Goal: Information Seeking & Learning: Learn about a topic

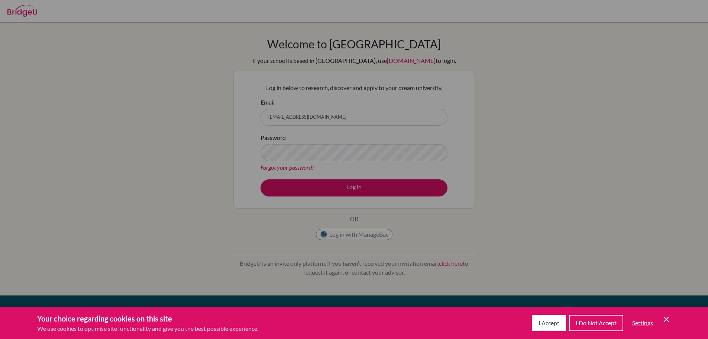
type input "rdias@britishschool.g12.br"
drag, startPoint x: 542, startPoint y: 326, endPoint x: 519, endPoint y: 312, distance: 26.2
click at [542, 325] on span "I Accept" at bounding box center [549, 322] width 21 height 7
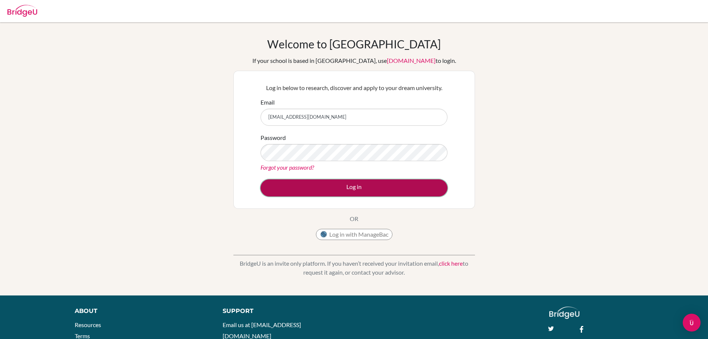
click at [354, 182] on button "Log in" at bounding box center [354, 187] width 187 height 17
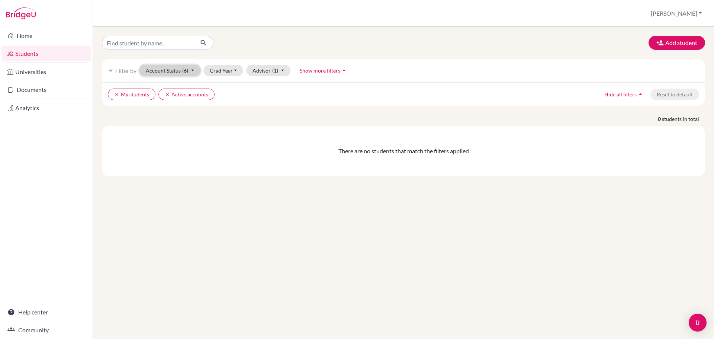
click at [187, 71] on span "(6)" at bounding box center [185, 70] width 6 height 6
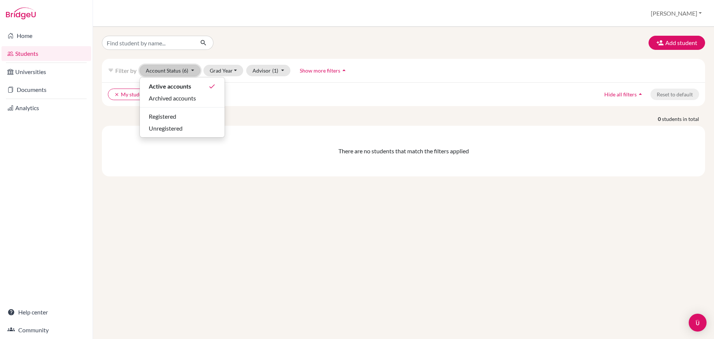
click at [187, 71] on span "(6)" at bounding box center [185, 70] width 6 height 6
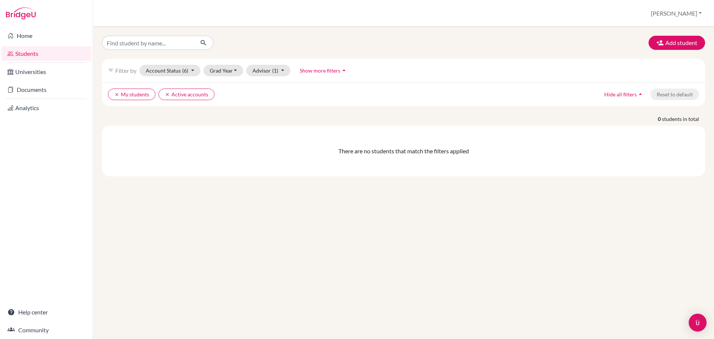
click at [38, 55] on link "Students" at bounding box center [46, 53] width 90 height 15
click at [279, 69] on button "Advisor (1)" at bounding box center [268, 71] width 44 height 12
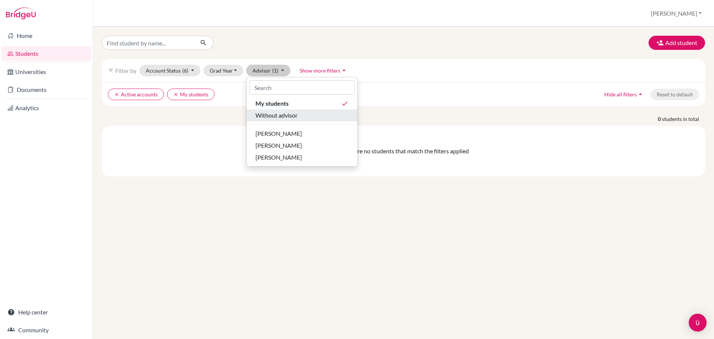
click at [278, 117] on span "Without advisor" at bounding box center [276, 115] width 42 height 9
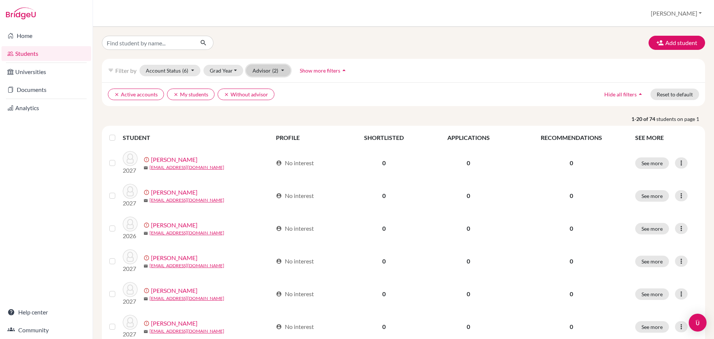
click at [276, 72] on span "(2)" at bounding box center [275, 70] width 6 height 6
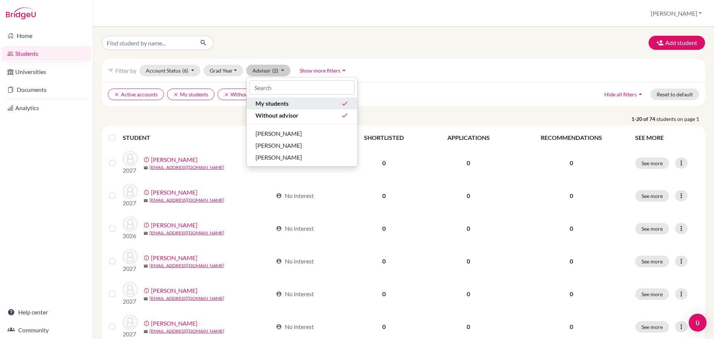
click at [304, 107] on div "My students done" at bounding box center [301, 103] width 93 height 9
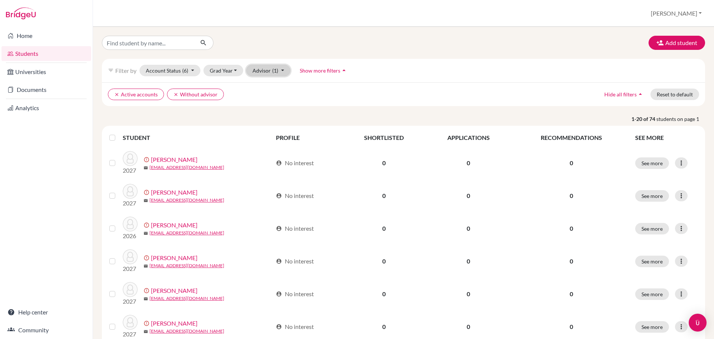
click at [281, 69] on button "Advisor (1)" at bounding box center [268, 71] width 44 height 12
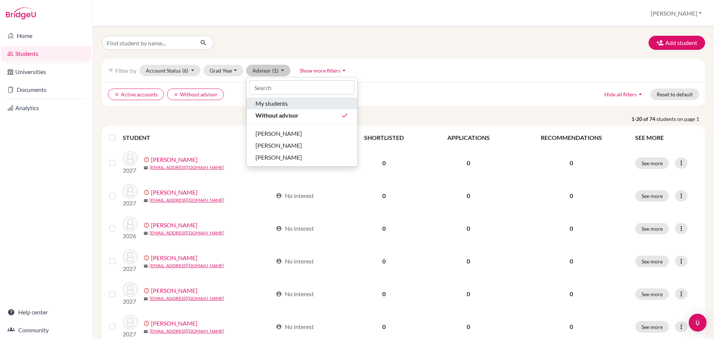
click at [278, 105] on span "My students" at bounding box center [271, 103] width 32 height 9
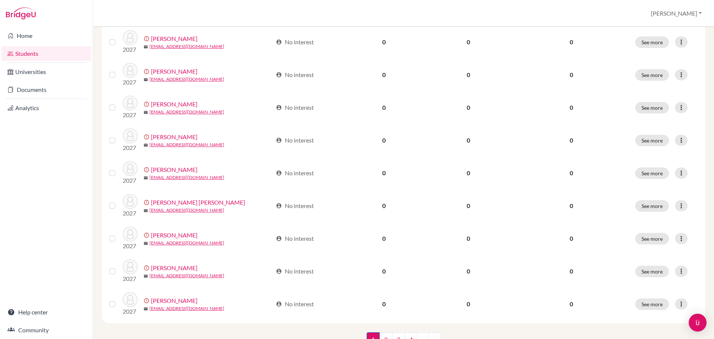
scroll to position [512, 0]
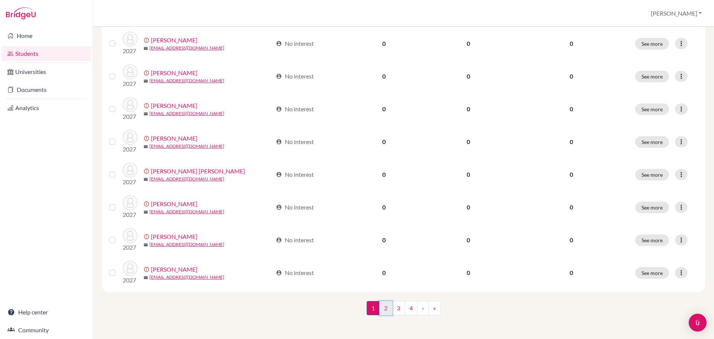
click at [382, 311] on link "2" at bounding box center [385, 308] width 13 height 14
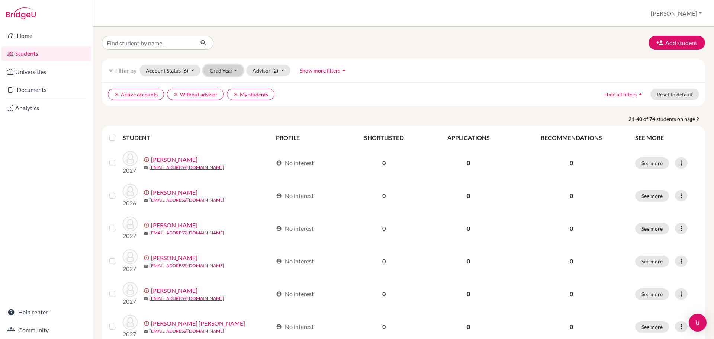
click at [231, 73] on button "Grad Year" at bounding box center [223, 71] width 40 height 12
click at [225, 88] on span "2028" at bounding box center [219, 86] width 13 height 9
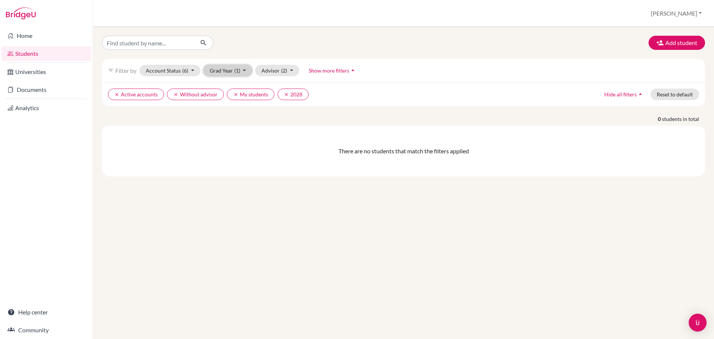
click at [237, 72] on span "(1)" at bounding box center [237, 70] width 6 height 6
click at [226, 98] on span "2027" at bounding box center [219, 98] width 13 height 9
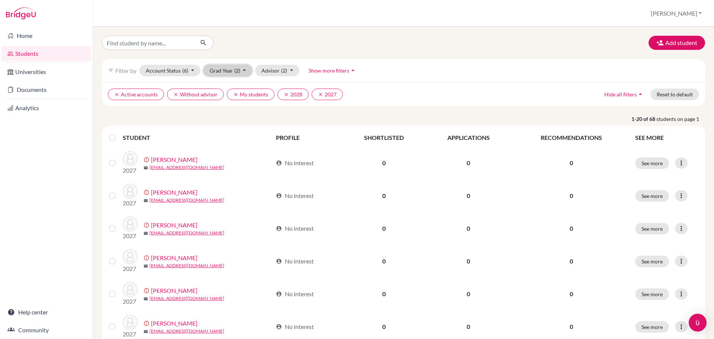
click at [237, 72] on span "(2)" at bounding box center [237, 70] width 6 height 6
click at [227, 87] on div "2028 done" at bounding box center [226, 86] width 26 height 9
click at [238, 72] on span "(1)" at bounding box center [237, 70] width 6 height 6
click at [226, 111] on div "2026" at bounding box center [226, 110] width 26 height 9
click at [234, 68] on span "(2)" at bounding box center [237, 70] width 6 height 6
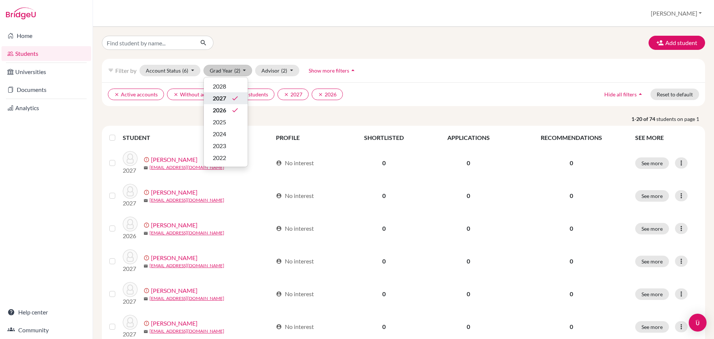
click at [231, 100] on icon "done" at bounding box center [234, 97] width 7 height 7
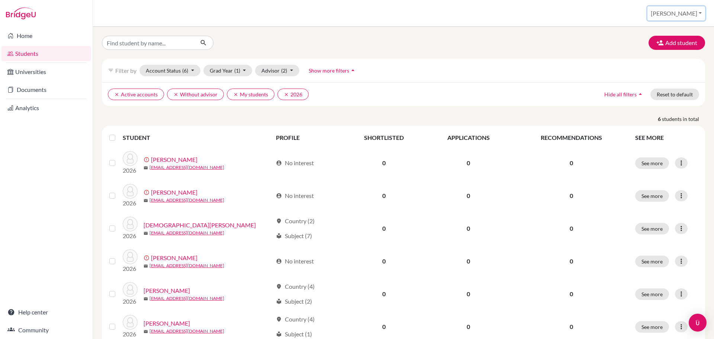
click at [693, 14] on button "[PERSON_NAME]" at bounding box center [676, 13] width 58 height 14
click at [675, 46] on link "School Settings" at bounding box center [646, 42] width 59 height 12
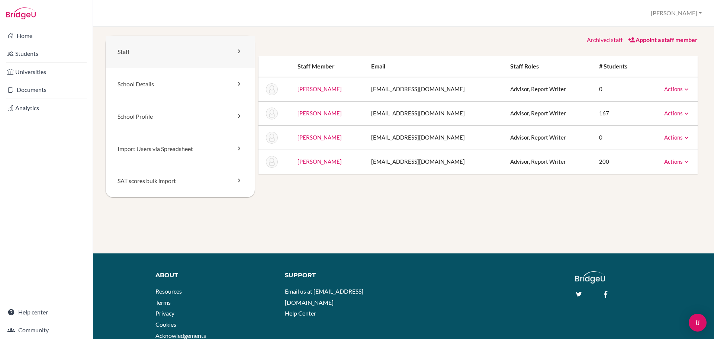
click at [169, 57] on link "Staff" at bounding box center [180, 52] width 149 height 32
click at [160, 84] on link "School Details" at bounding box center [180, 84] width 149 height 32
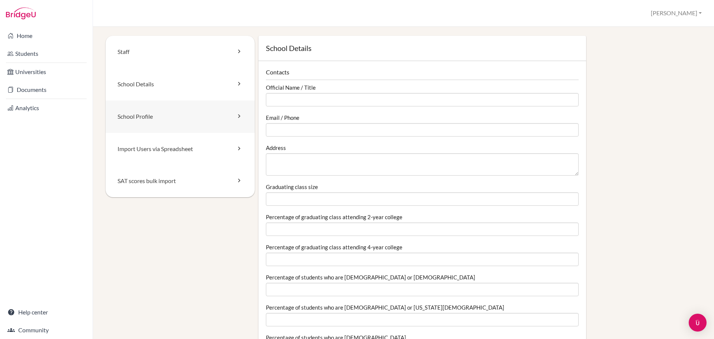
click at [159, 113] on link "School Profile" at bounding box center [180, 116] width 149 height 32
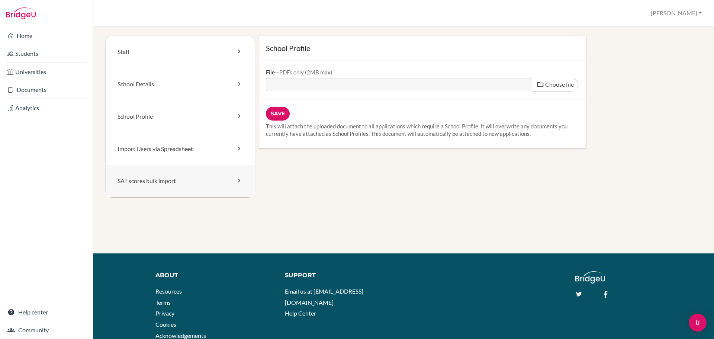
click at [148, 184] on link "SAT scores bulk import" at bounding box center [180, 181] width 149 height 32
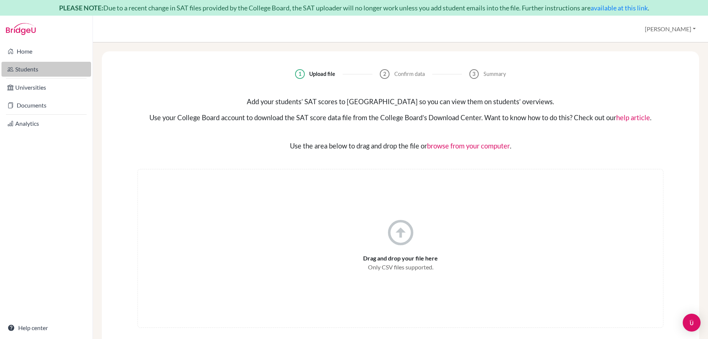
click at [32, 71] on link "Students" at bounding box center [46, 69] width 90 height 15
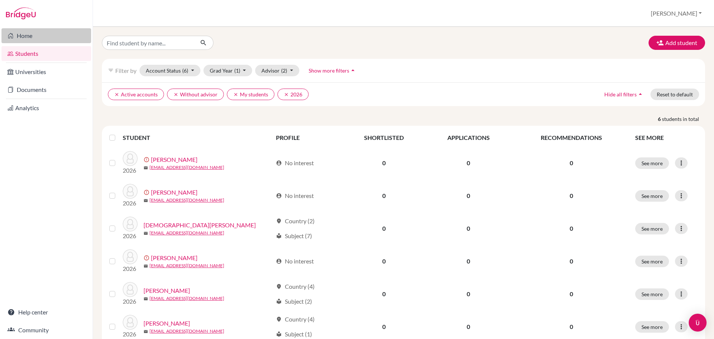
click at [35, 41] on link "Home" at bounding box center [46, 35] width 90 height 15
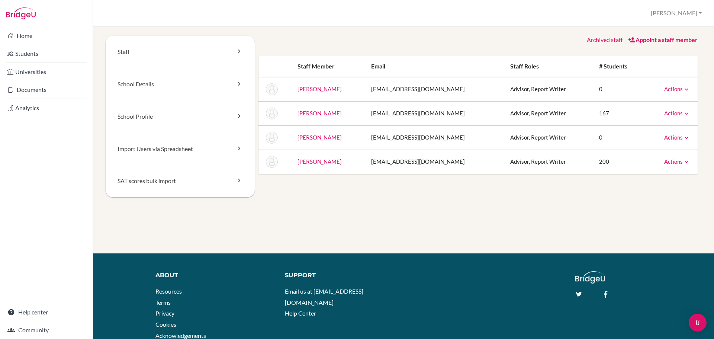
click at [683, 162] on icon at bounding box center [686, 161] width 7 height 7
click at [683, 137] on icon at bounding box center [686, 137] width 7 height 7
click at [683, 112] on icon at bounding box center [686, 113] width 7 height 7
click at [683, 88] on icon at bounding box center [686, 89] width 7 height 7
click at [614, 212] on div "Staff School Details School Profile Import Users via Spreadsheet SAT scores bul…" at bounding box center [404, 125] width 596 height 179
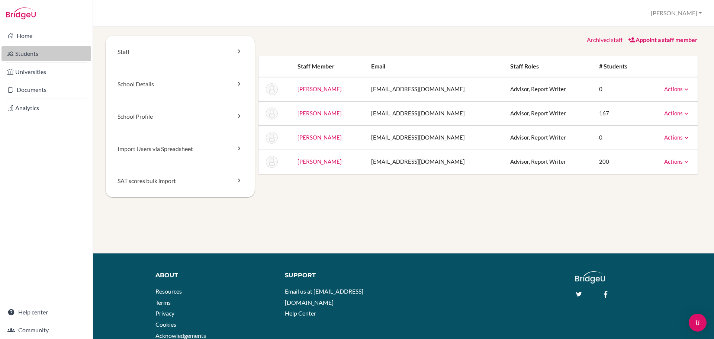
click at [26, 56] on link "Students" at bounding box center [46, 53] width 90 height 15
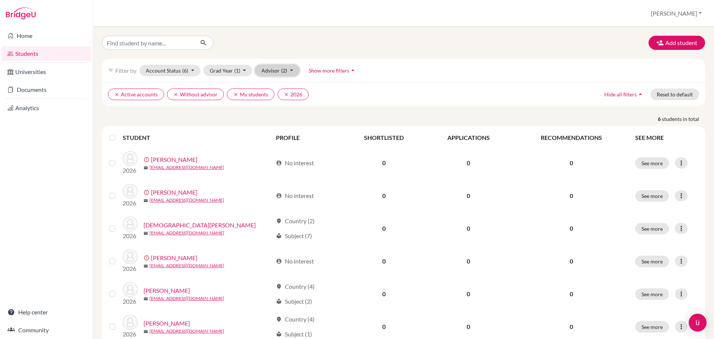
click at [284, 70] on span "(2)" at bounding box center [284, 70] width 6 height 6
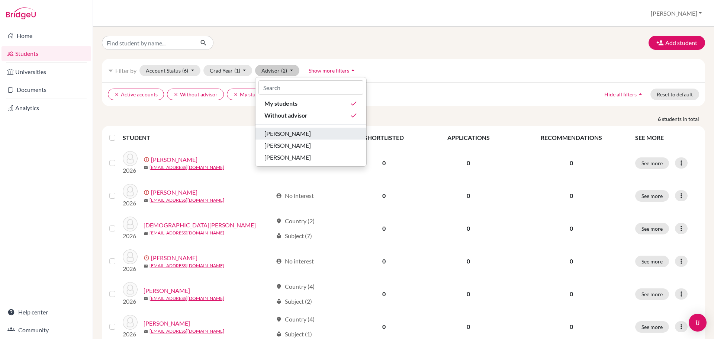
click at [287, 134] on span "[PERSON_NAME]" at bounding box center [287, 133] width 46 height 9
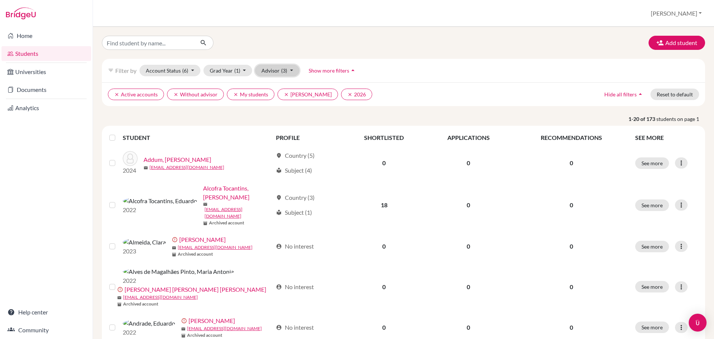
click at [277, 71] on button "Advisor (3)" at bounding box center [277, 71] width 44 height 12
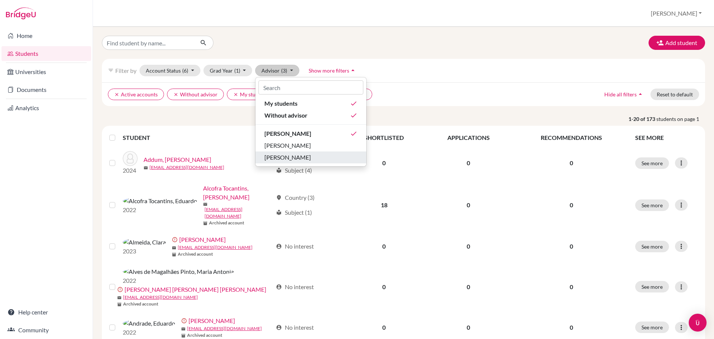
click at [280, 157] on span "[PERSON_NAME]" at bounding box center [287, 157] width 46 height 9
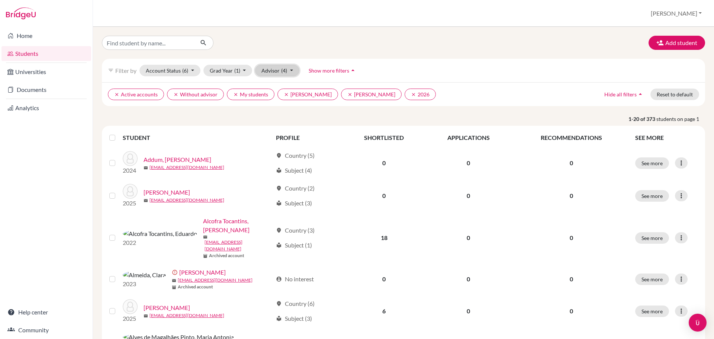
click at [286, 71] on span "(4)" at bounding box center [284, 70] width 6 height 6
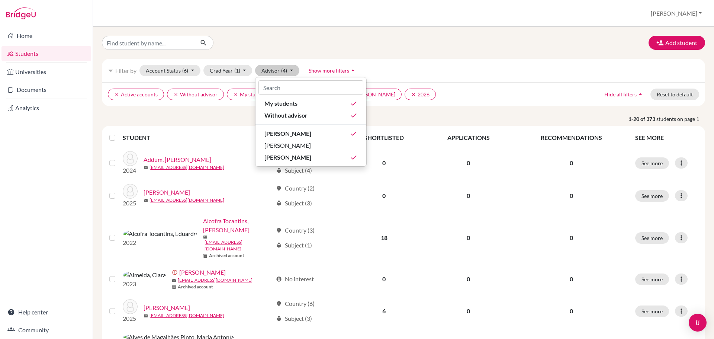
click at [525, 78] on div "filter_list Filter by Account Status (6) Active accounts done Archived accounts…" at bounding box center [403, 70] width 603 height 23
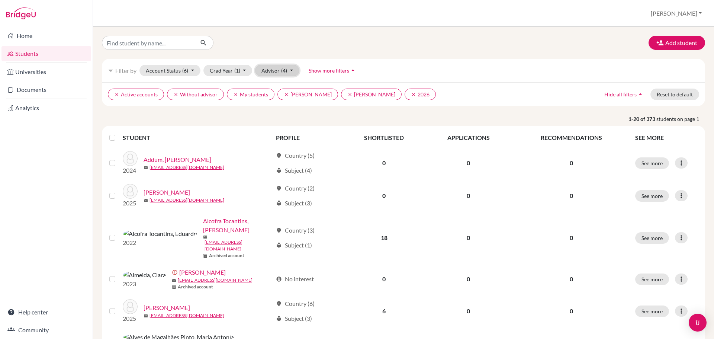
click at [290, 74] on button "Advisor (4)" at bounding box center [277, 71] width 44 height 12
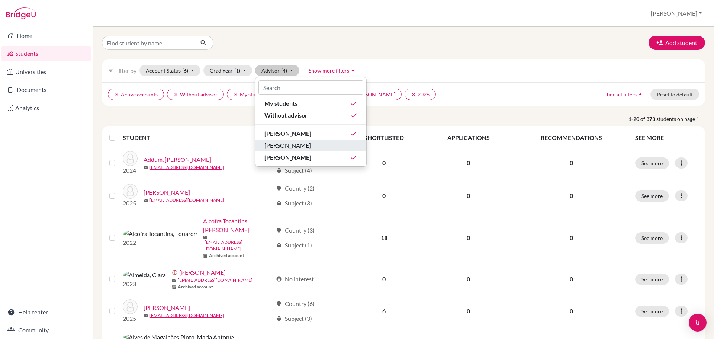
click at [291, 145] on span "[PERSON_NAME]" at bounding box center [287, 145] width 46 height 9
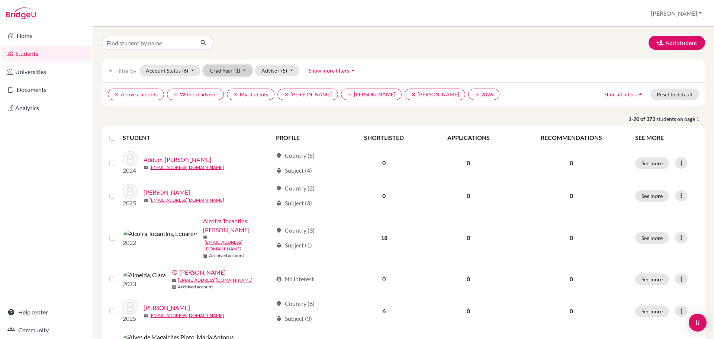
click at [241, 71] on button "Grad Year (1)" at bounding box center [227, 71] width 49 height 12
click at [233, 113] on icon "done" at bounding box center [234, 109] width 7 height 7
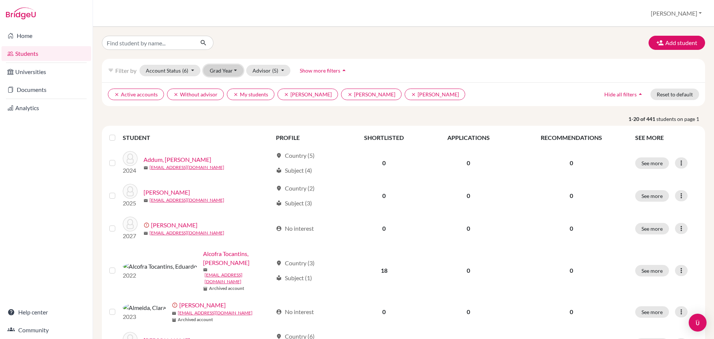
click at [234, 69] on button "Grad Year" at bounding box center [223, 71] width 40 height 12
click at [276, 73] on span "(5)" at bounding box center [275, 70] width 6 height 6
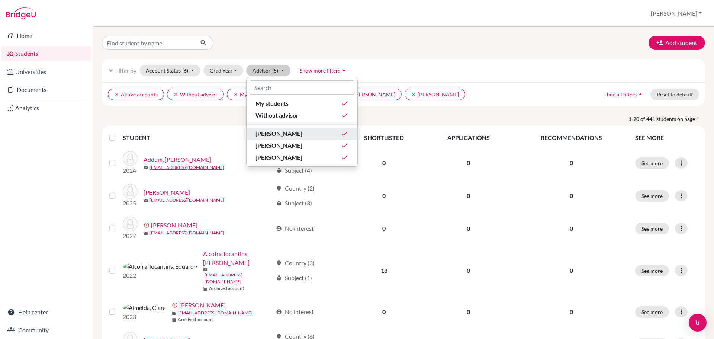
click at [291, 136] on div "[PERSON_NAME] done" at bounding box center [301, 133] width 93 height 9
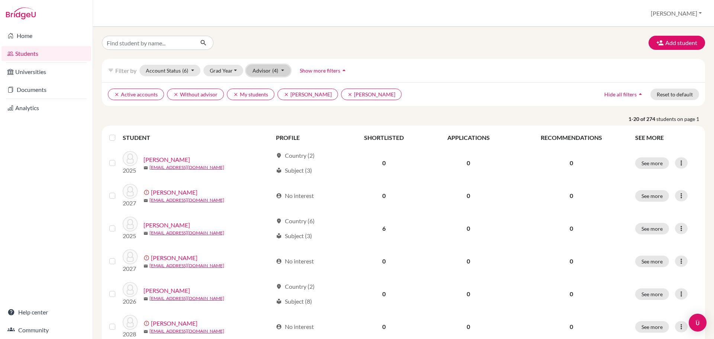
click at [278, 72] on button "Advisor (4)" at bounding box center [268, 71] width 44 height 12
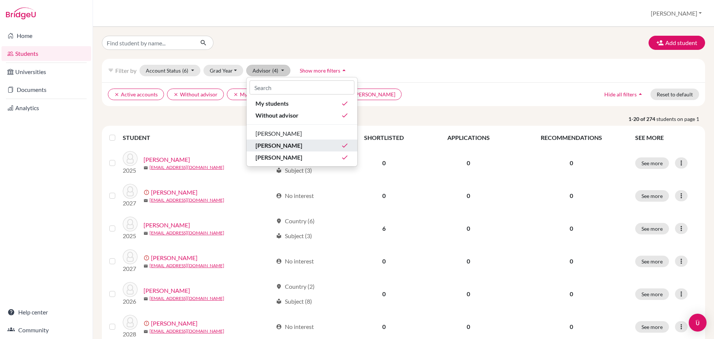
click at [277, 146] on span "[PERSON_NAME]" at bounding box center [278, 145] width 47 height 9
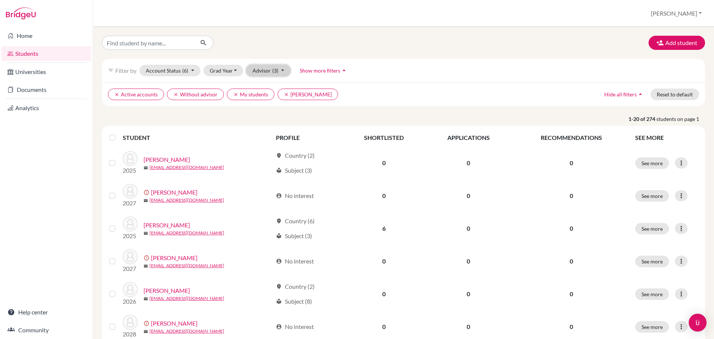
click at [276, 70] on span "(3)" at bounding box center [275, 70] width 6 height 6
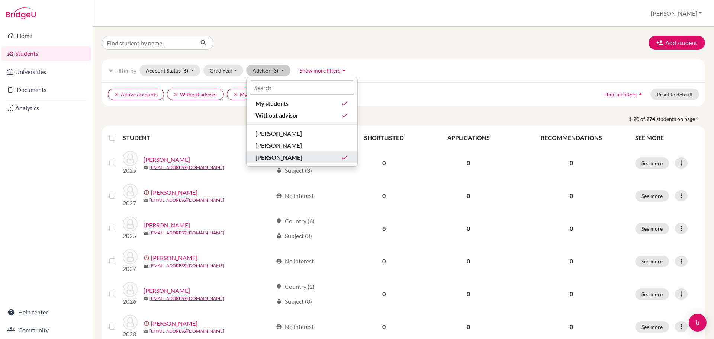
click at [281, 158] on span "[PERSON_NAME]" at bounding box center [278, 157] width 47 height 9
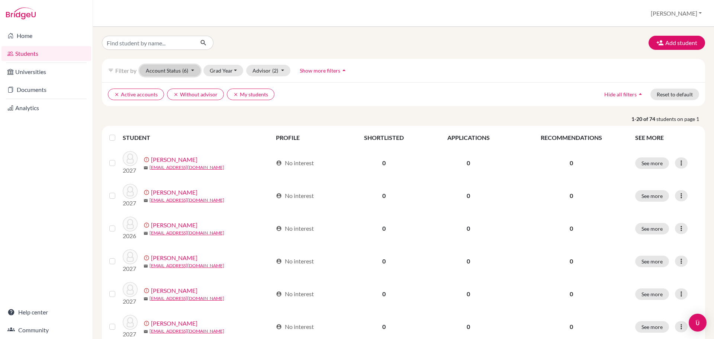
click at [190, 70] on button "Account Status (6)" at bounding box center [169, 71] width 61 height 12
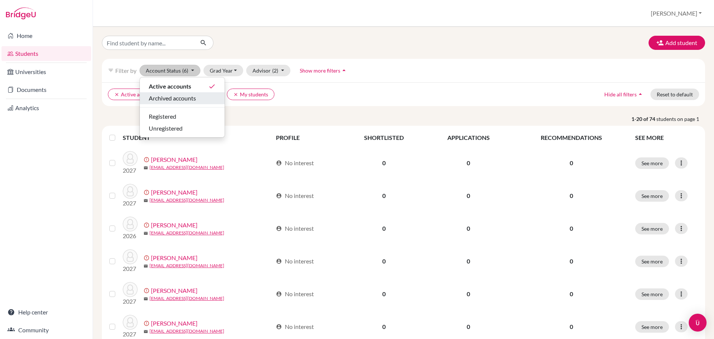
click at [187, 97] on span "Archived accounts" at bounding box center [172, 98] width 47 height 9
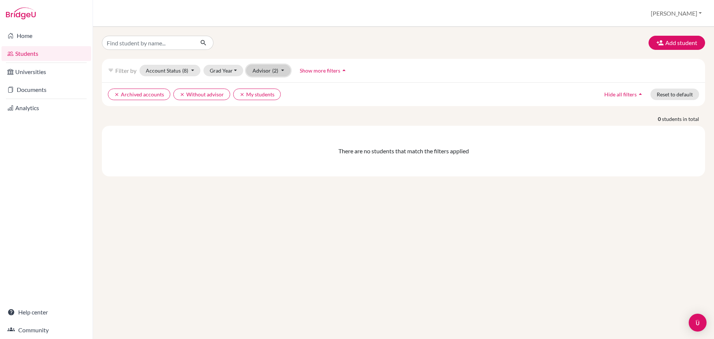
click at [284, 73] on button "Advisor (2)" at bounding box center [268, 71] width 44 height 12
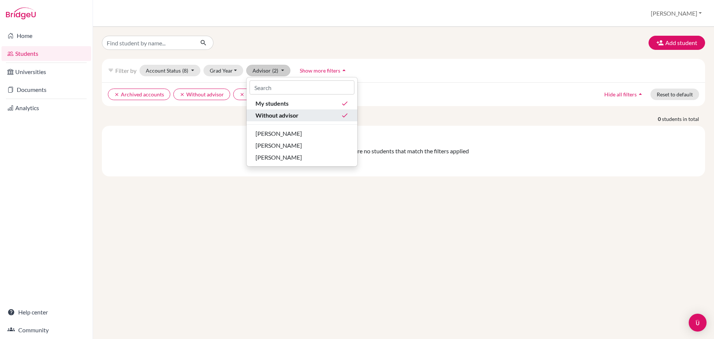
click at [282, 118] on span "Without advisor" at bounding box center [276, 115] width 43 height 9
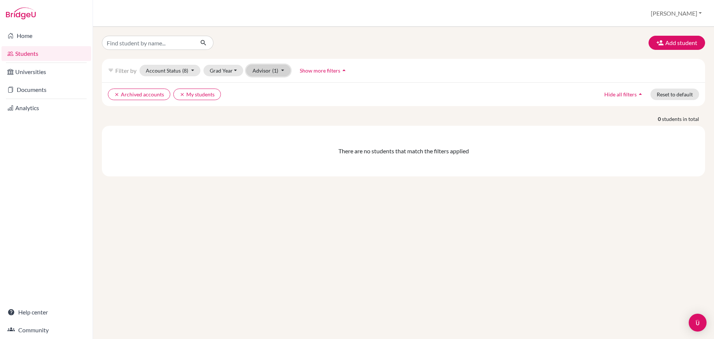
click at [273, 73] on span "(1)" at bounding box center [275, 70] width 6 height 6
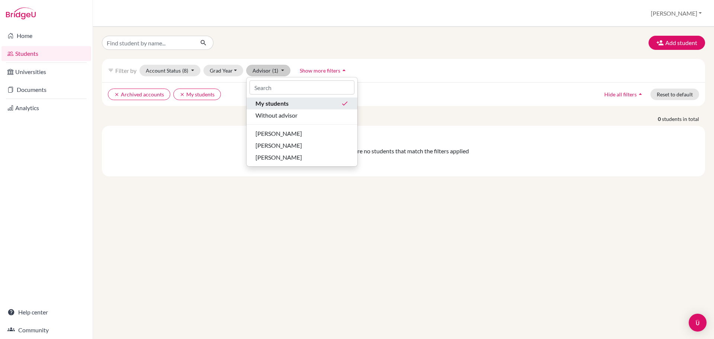
click at [277, 102] on span "My students" at bounding box center [271, 103] width 33 height 9
